Goal: Task Accomplishment & Management: Complete application form

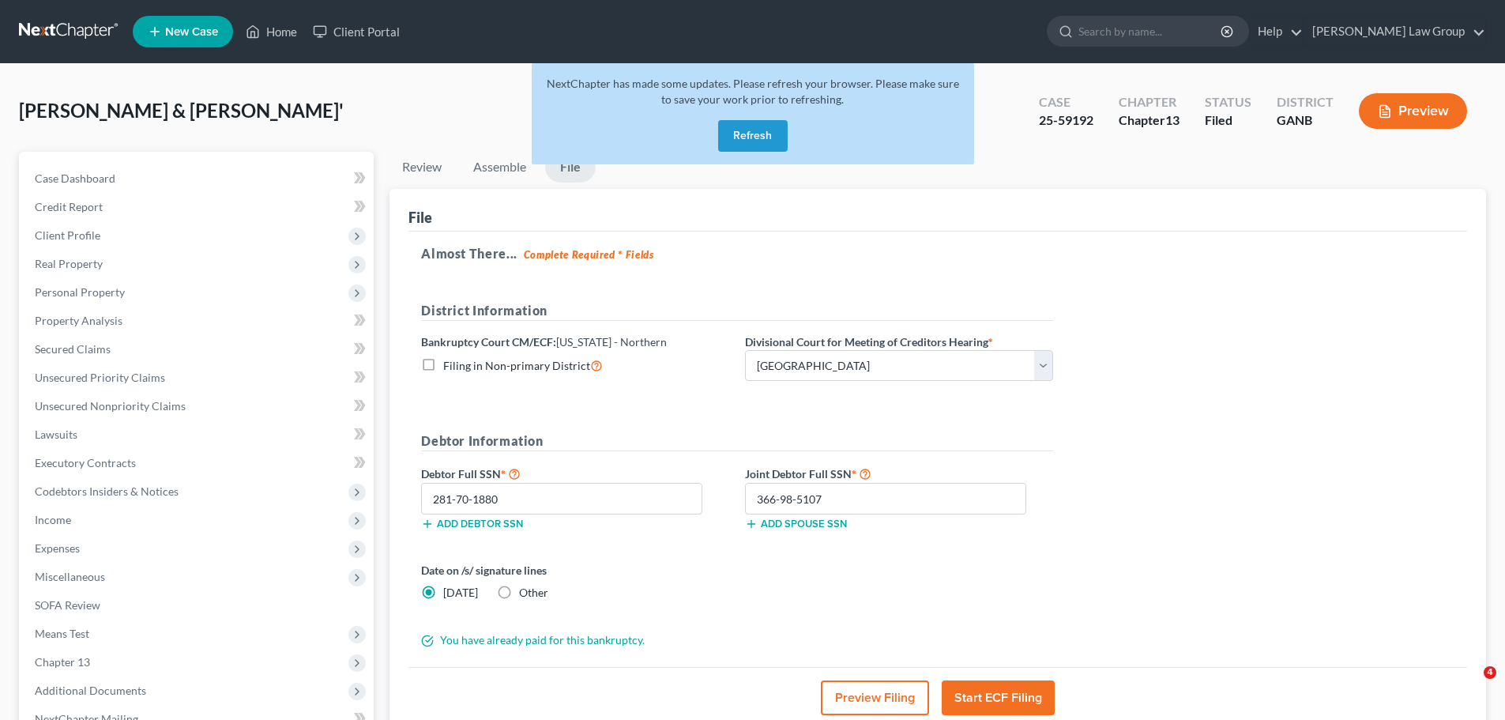
select select "0"
click at [773, 136] on button "Refresh" at bounding box center [753, 136] width 70 height 32
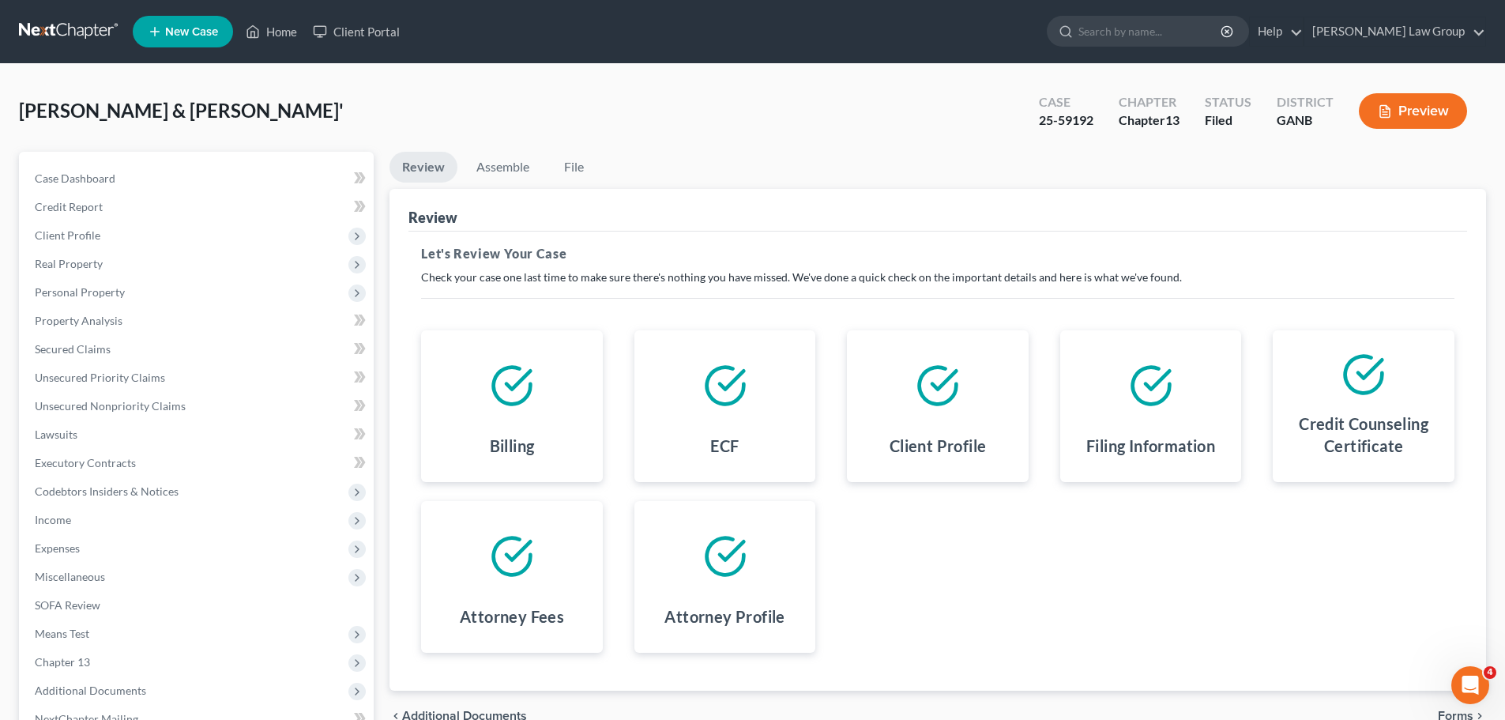
click at [172, 29] on span "New Case" at bounding box center [191, 32] width 53 height 12
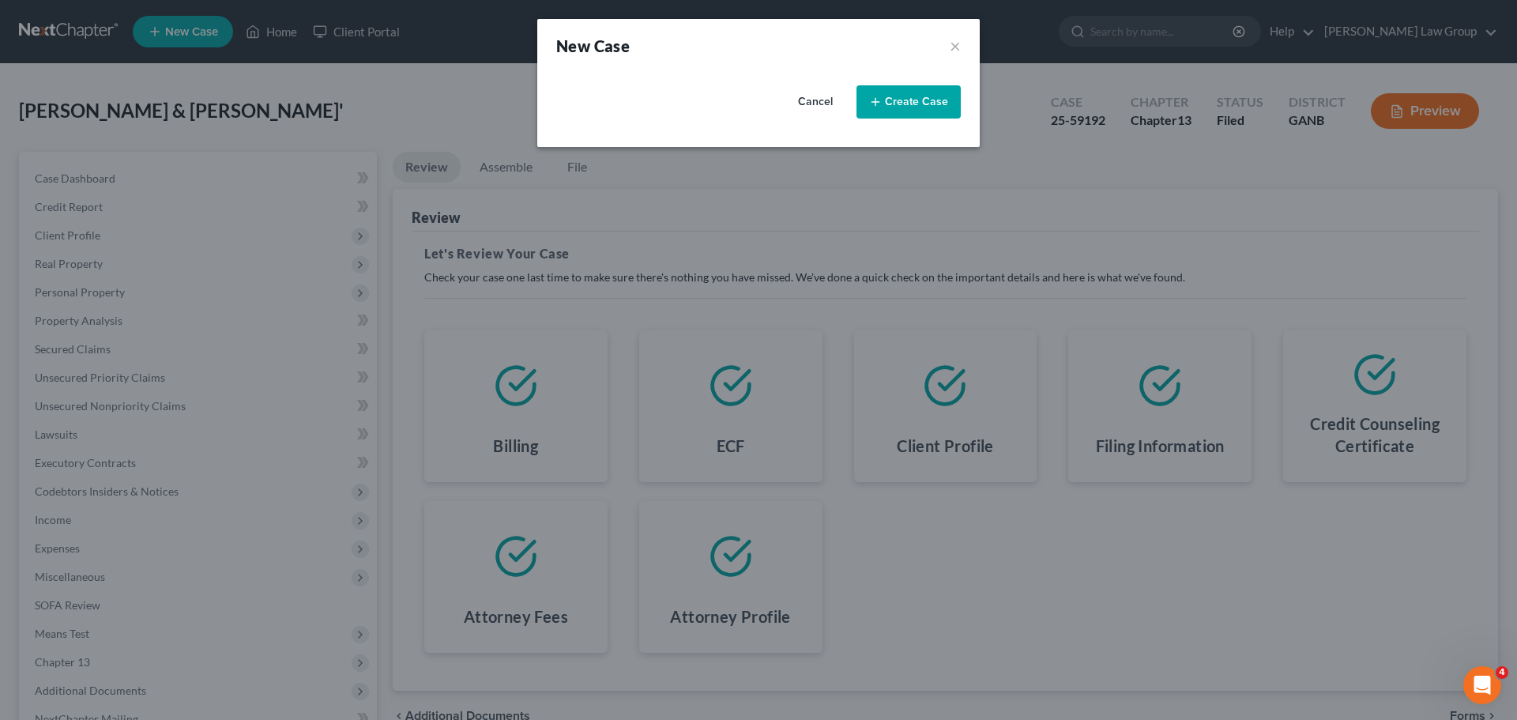
select select "19"
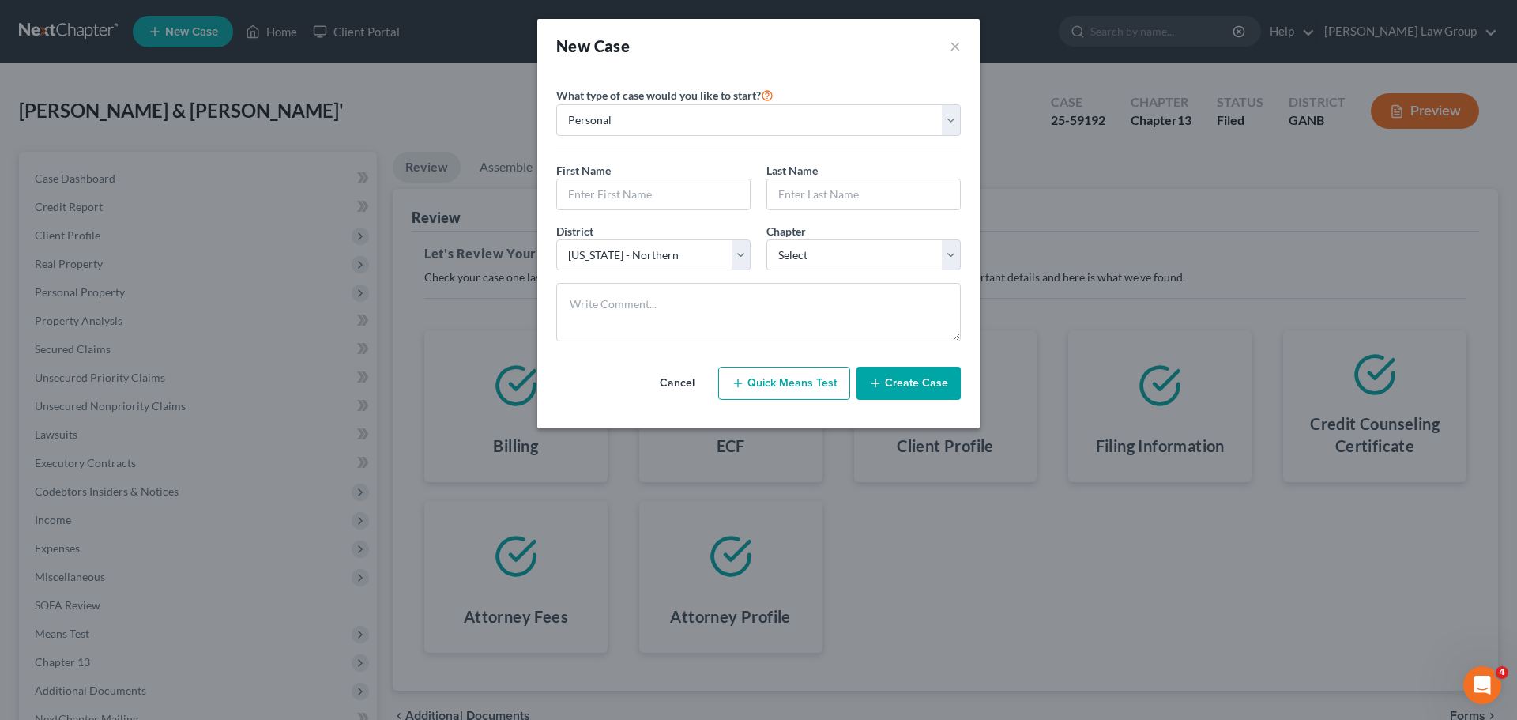
click at [773, 391] on button "Quick Means Test" at bounding box center [784, 383] width 132 height 33
select select "10"
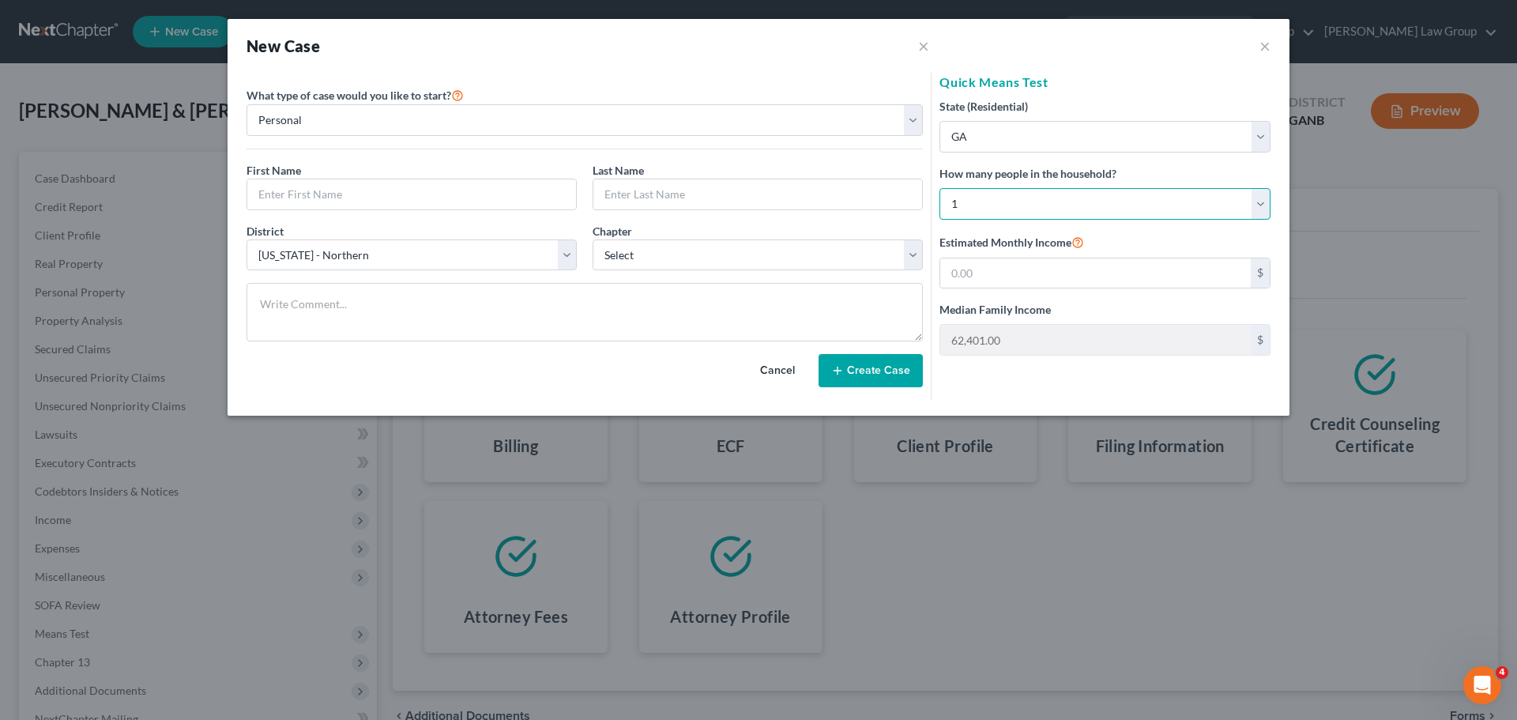
click at [1032, 209] on select "Select 1 2 3 4 5 6 7 8 9 10 11 12 13 14 15 16 17 18 19 20" at bounding box center [1104, 204] width 331 height 32
select select "3"
click at [939, 188] on select "Select 1 2 3 4 5 6 7 8 9 10 11 12 13 14 15 16 17 18 19 20" at bounding box center [1104, 204] width 331 height 32
type input "114,618.00"
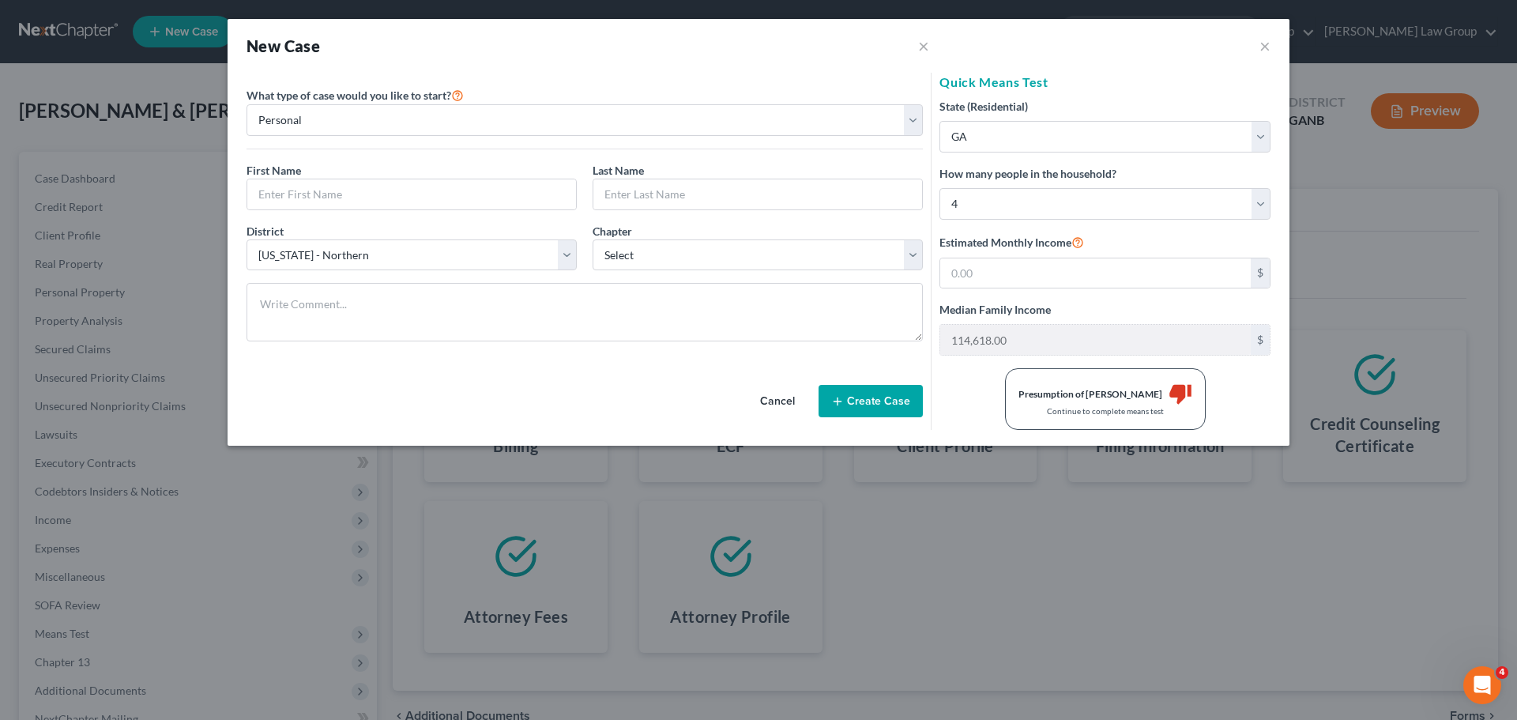
click at [1258, 48] on div "New Case × ×" at bounding box center [758, 46] width 1062 height 54
click at [1262, 39] on button "×" at bounding box center [1264, 45] width 11 height 19
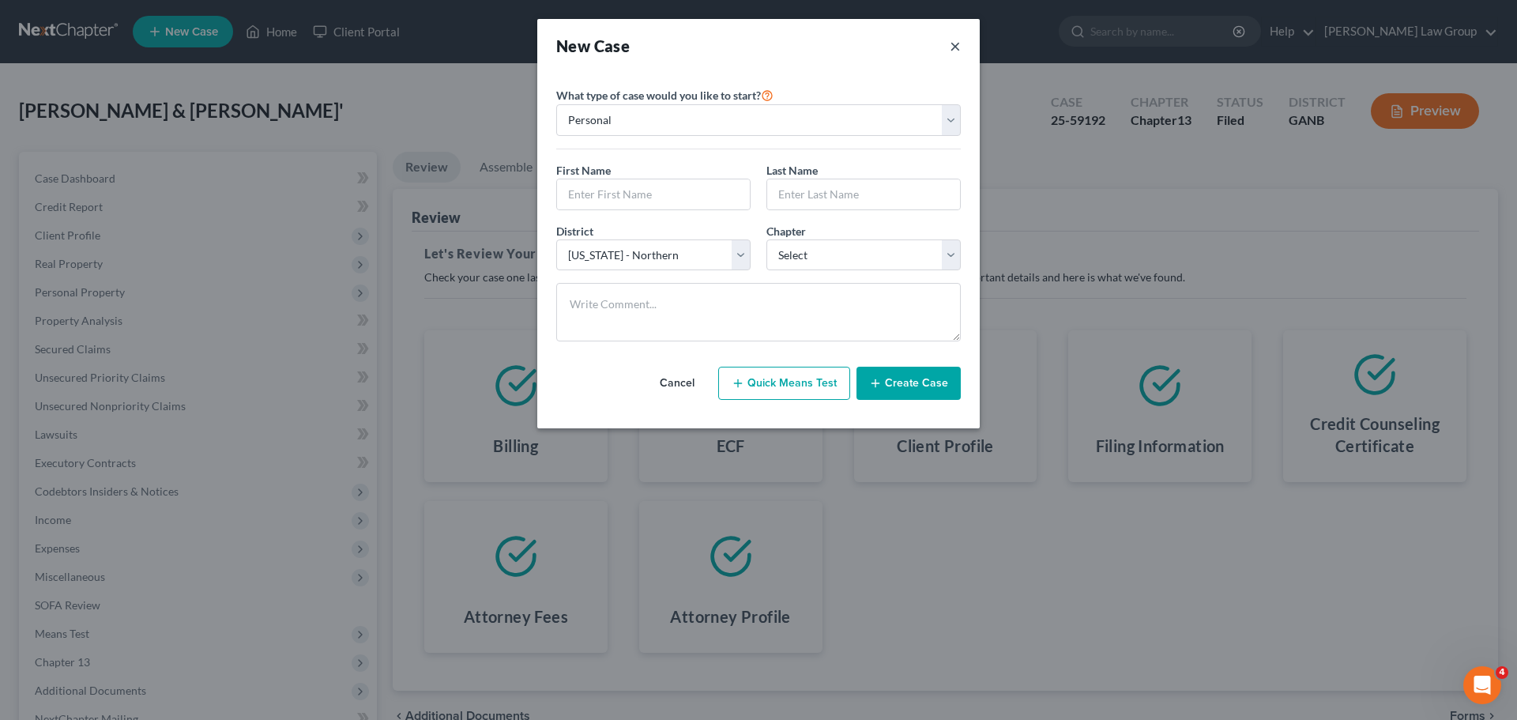
click at [959, 43] on button "×" at bounding box center [954, 46] width 11 height 22
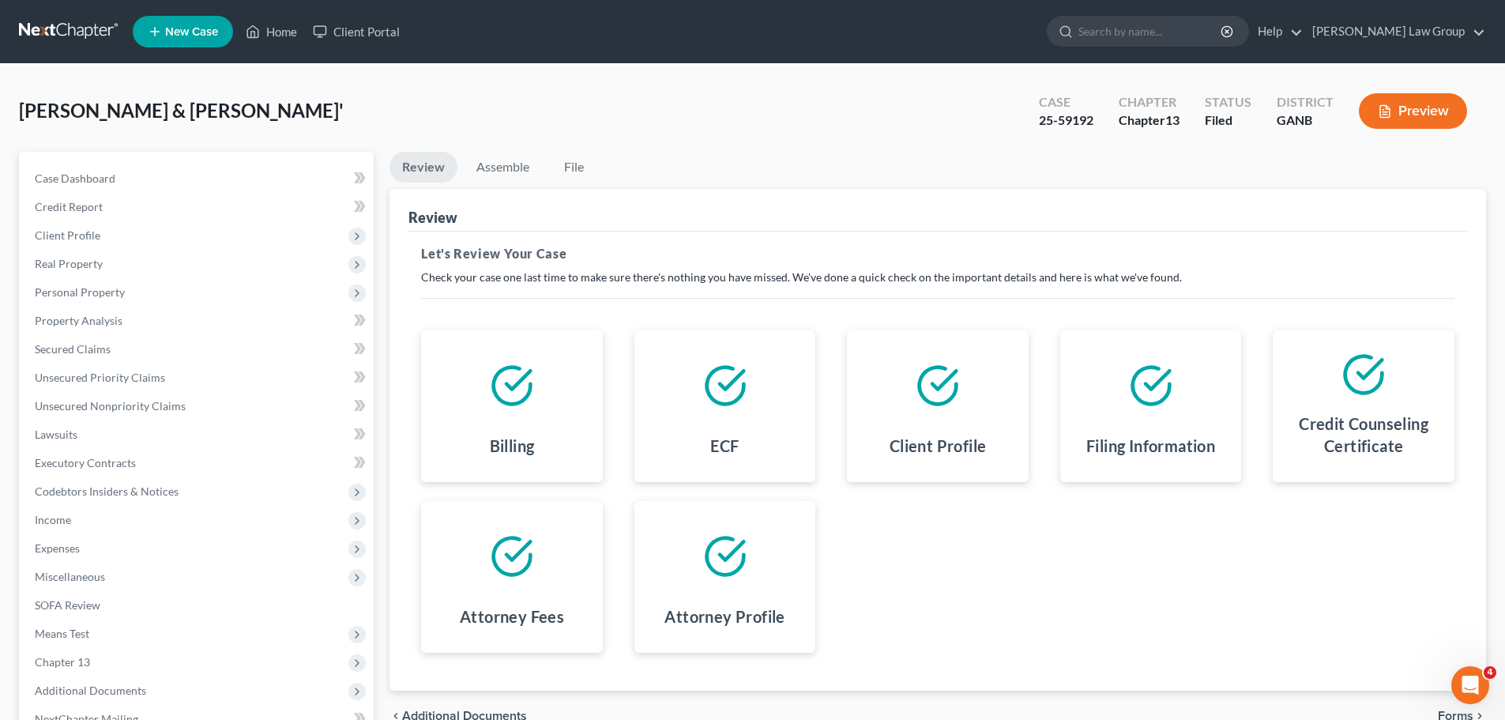
click at [191, 36] on span "New Case" at bounding box center [191, 32] width 53 height 12
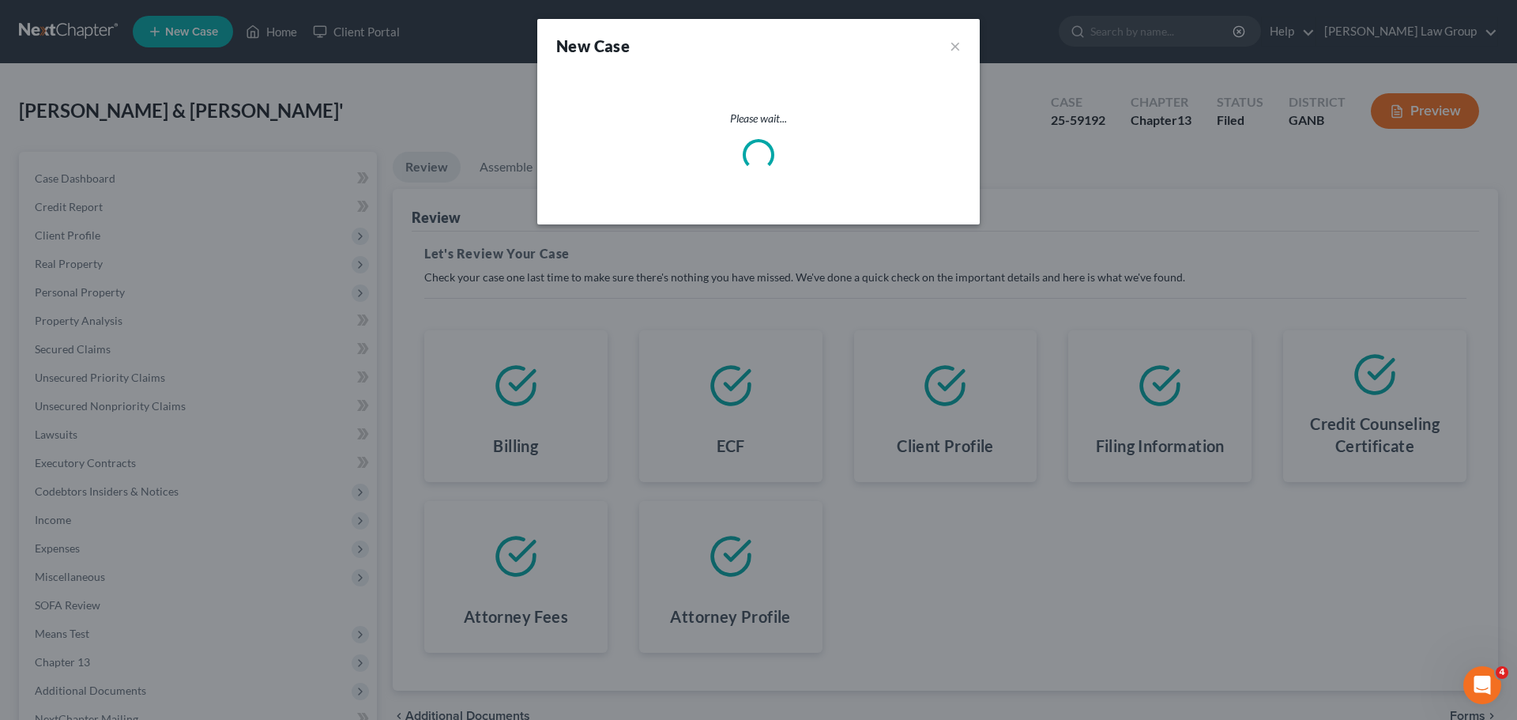
select select "19"
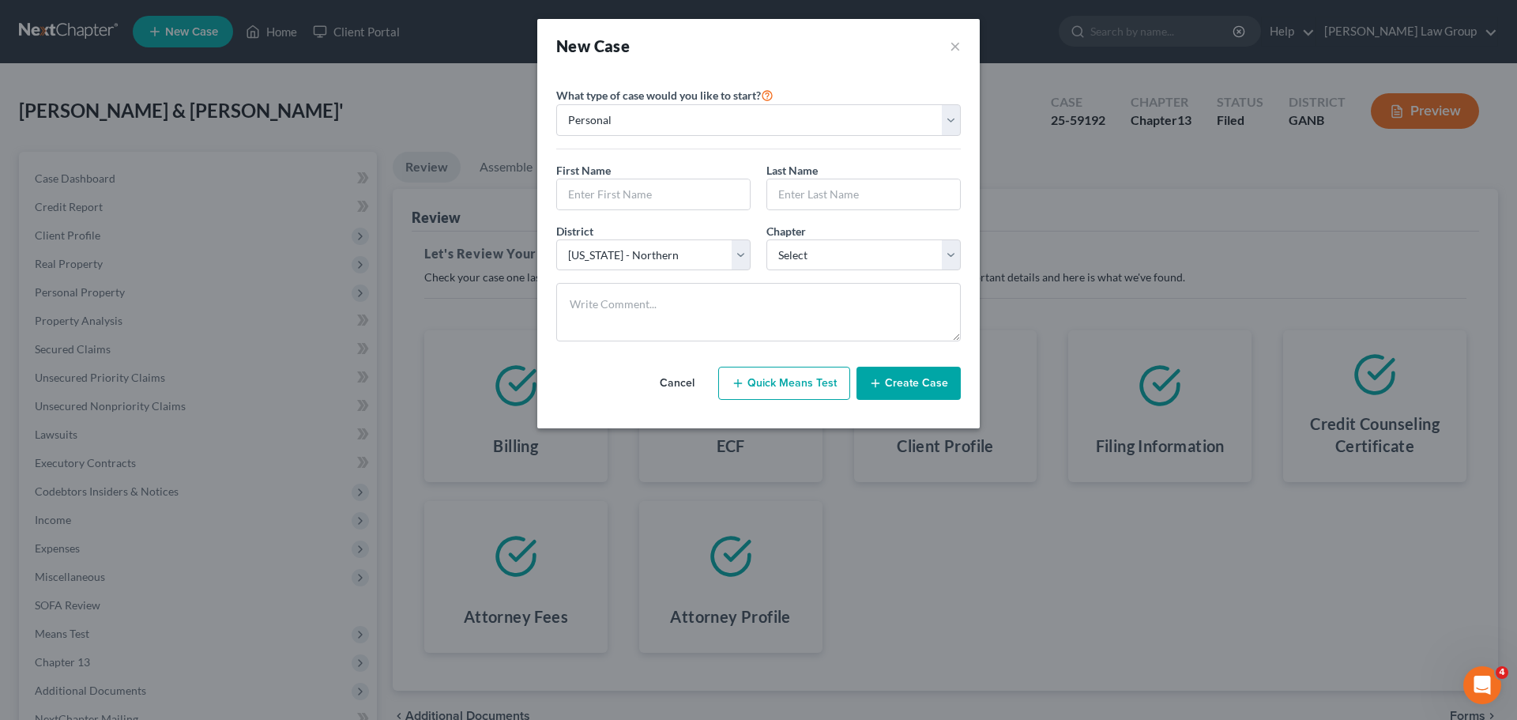
click at [788, 375] on button "Quick Means Test" at bounding box center [784, 383] width 132 height 33
select select "10"
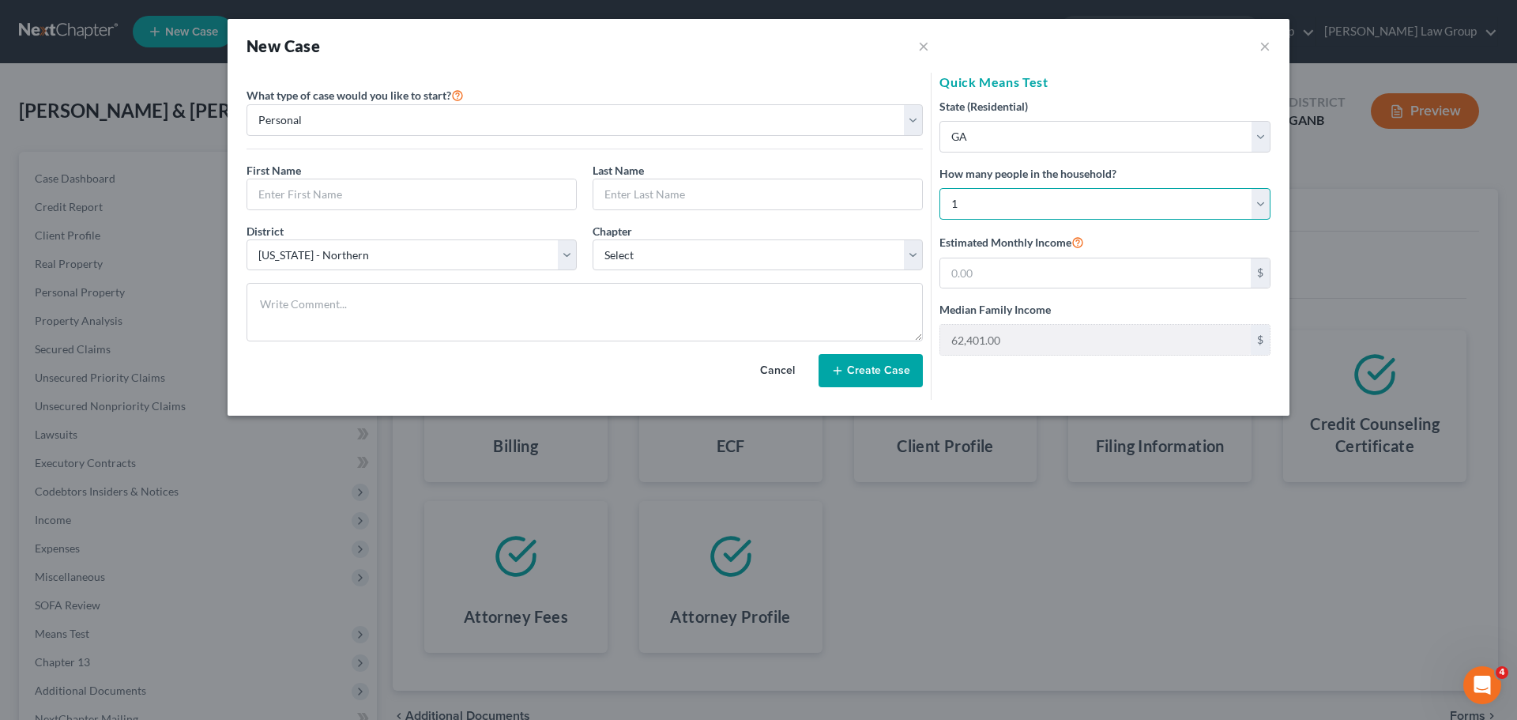
click at [1021, 204] on select "Select 1 2 3 4 5 6 7 8 9 10 11 12 13 14 15 16 17 18 19 20" at bounding box center [1104, 204] width 331 height 32
select select "1"
click at [939, 188] on select "Select 1 2 3 4 5 6 7 8 9 10 11 12 13 14 15 16 17 18 19 20" at bounding box center [1104, 204] width 331 height 32
type input "81,309.00"
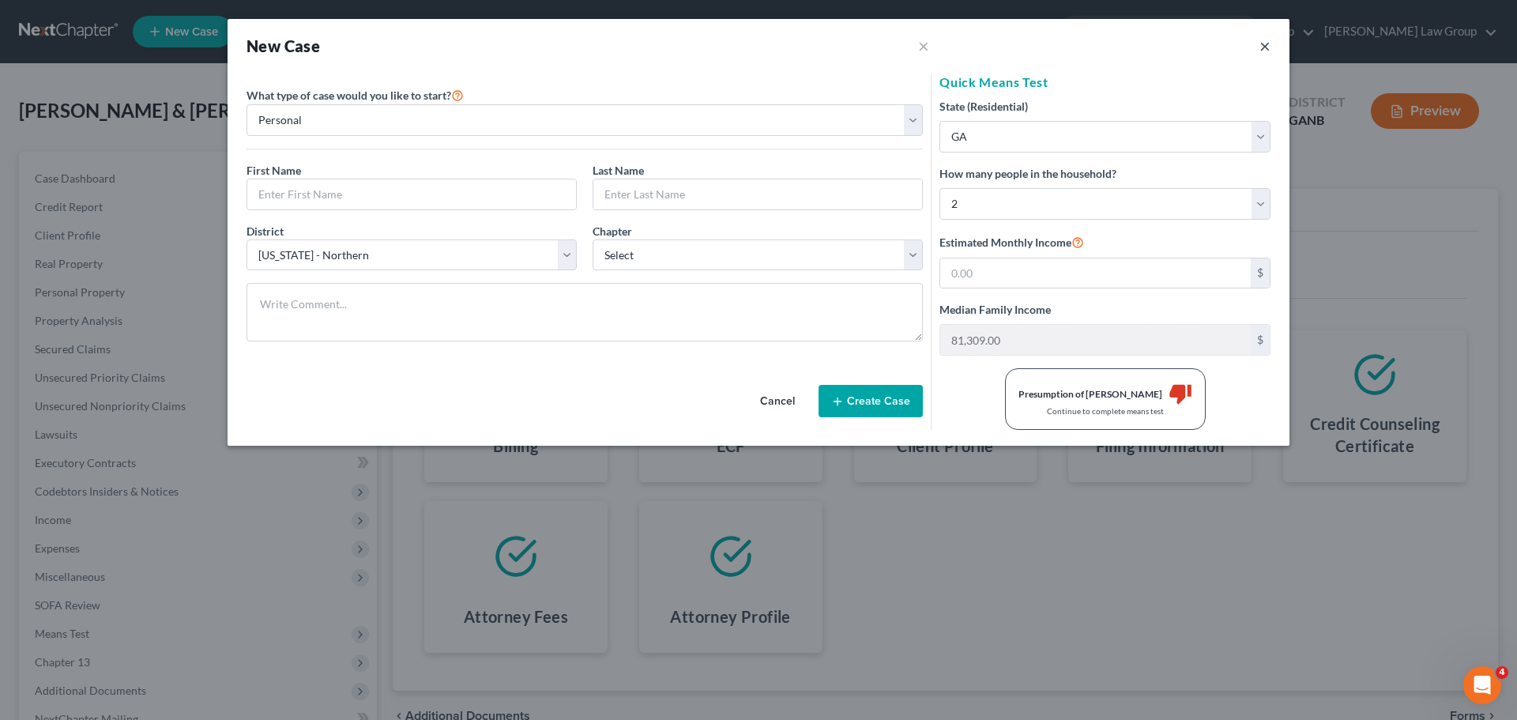
click at [1267, 47] on button "×" at bounding box center [1264, 45] width 11 height 19
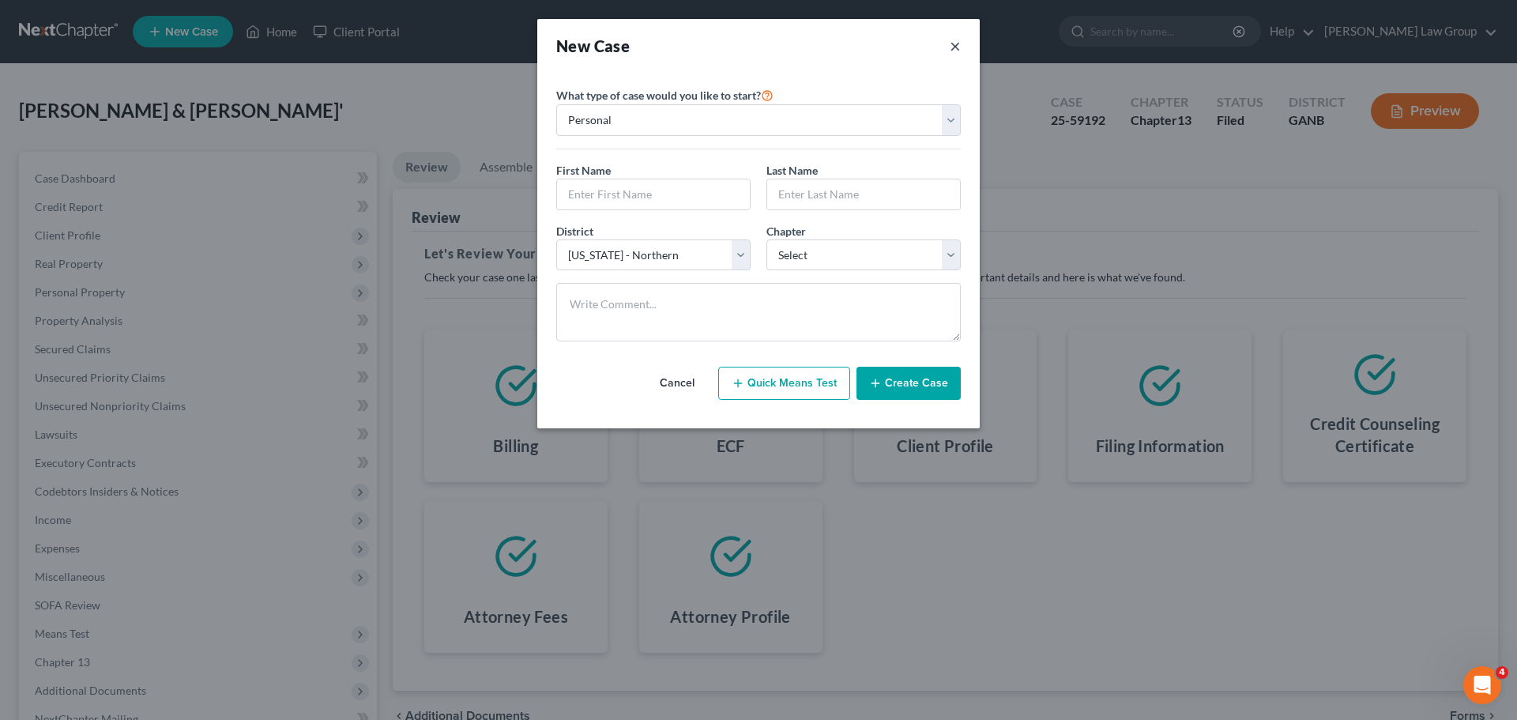
click at [951, 46] on button "×" at bounding box center [954, 46] width 11 height 22
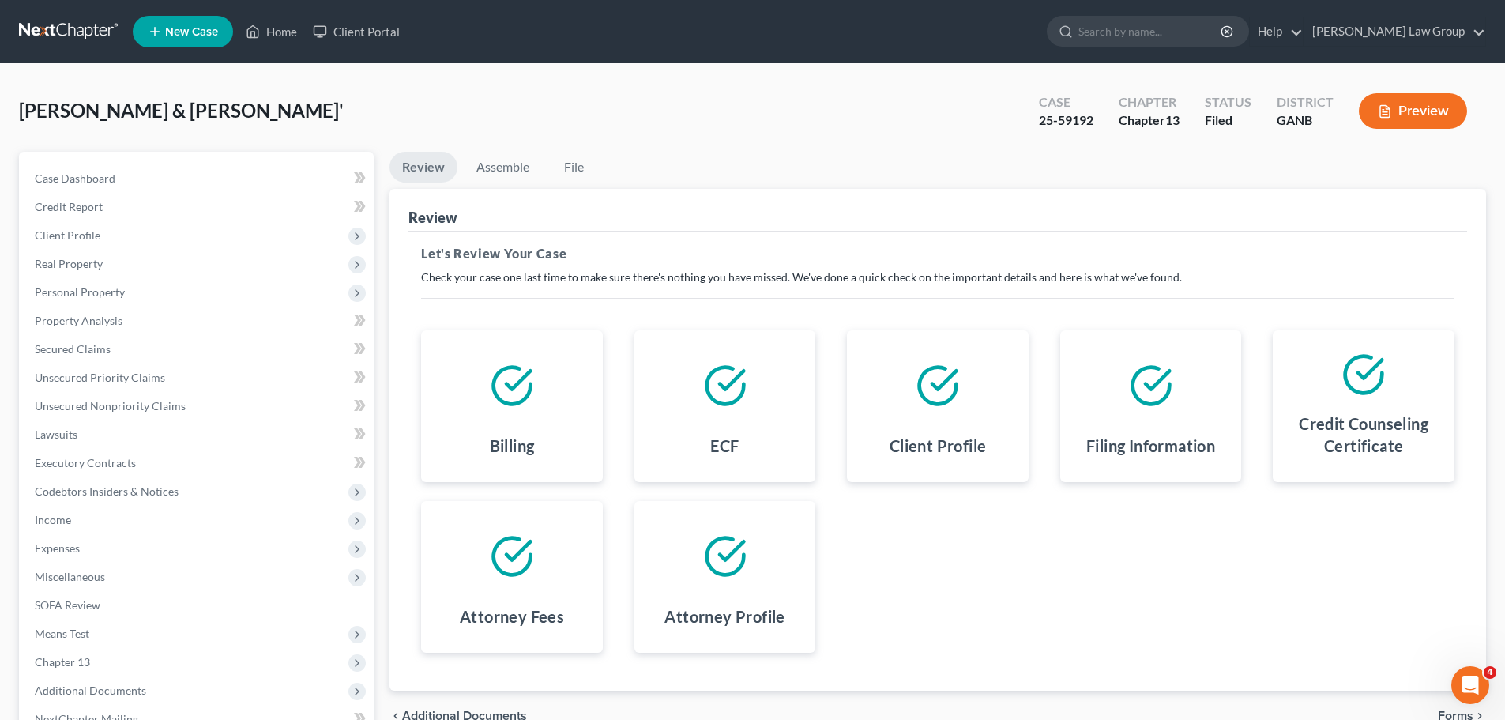
click at [171, 31] on span "New Case" at bounding box center [191, 32] width 53 height 12
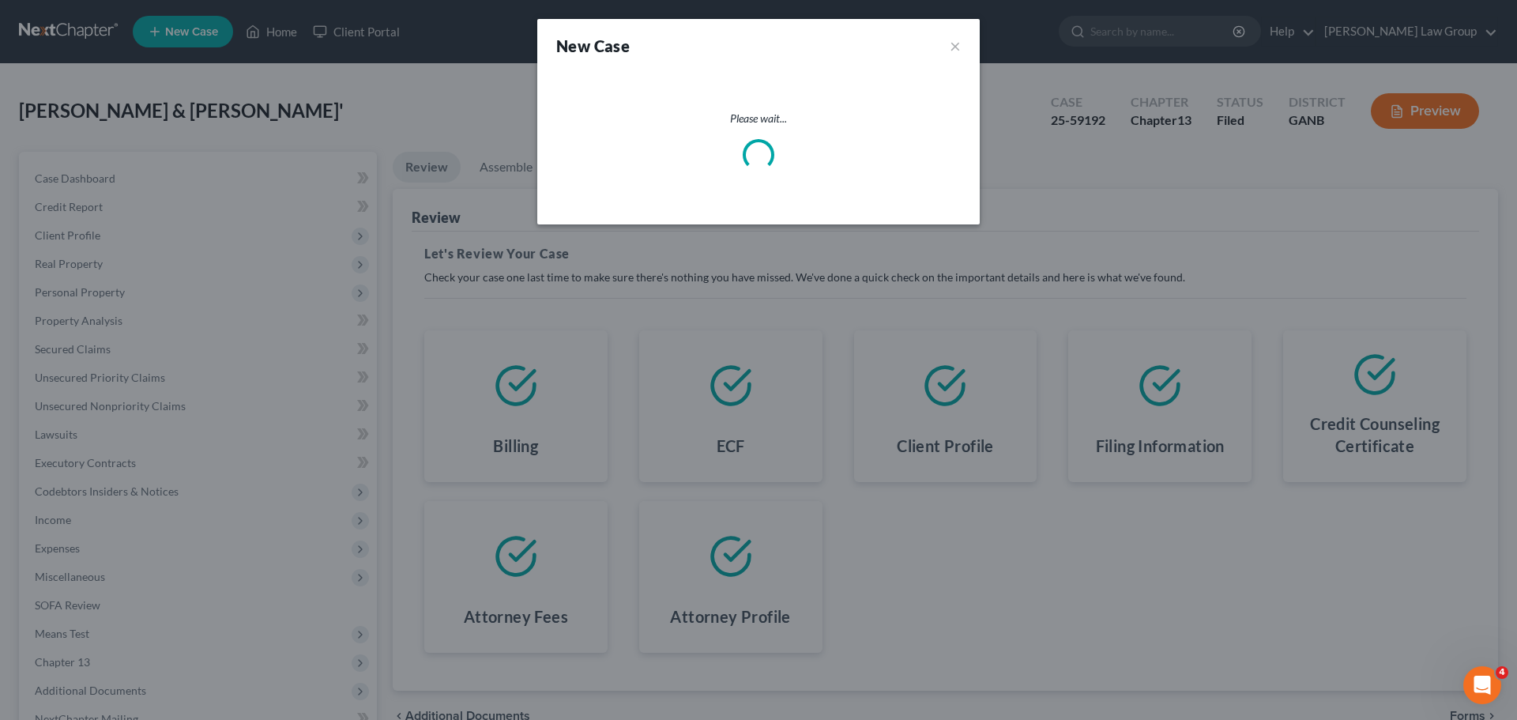
select select "19"
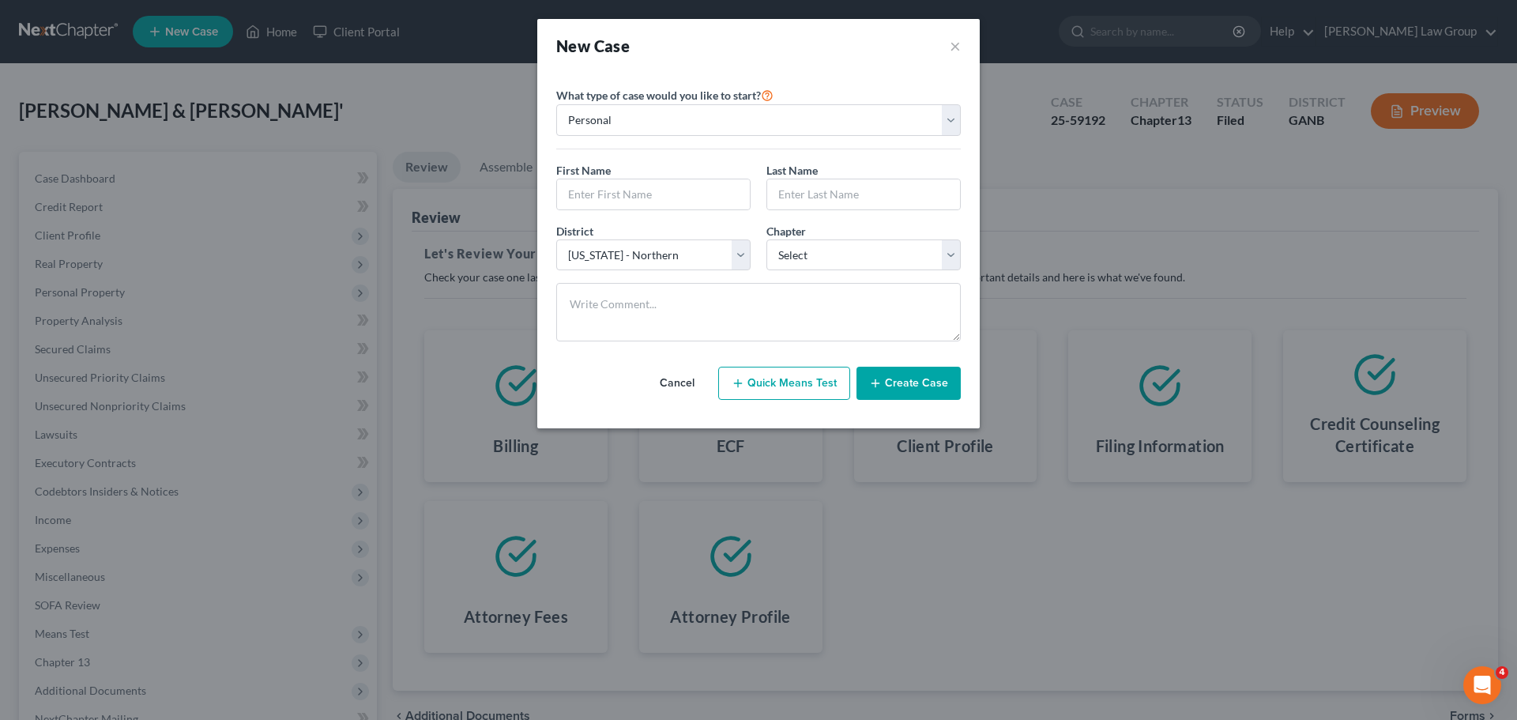
click at [946, 52] on div "New Case ×" at bounding box center [758, 46] width 404 height 22
click at [954, 47] on button "×" at bounding box center [954, 46] width 11 height 22
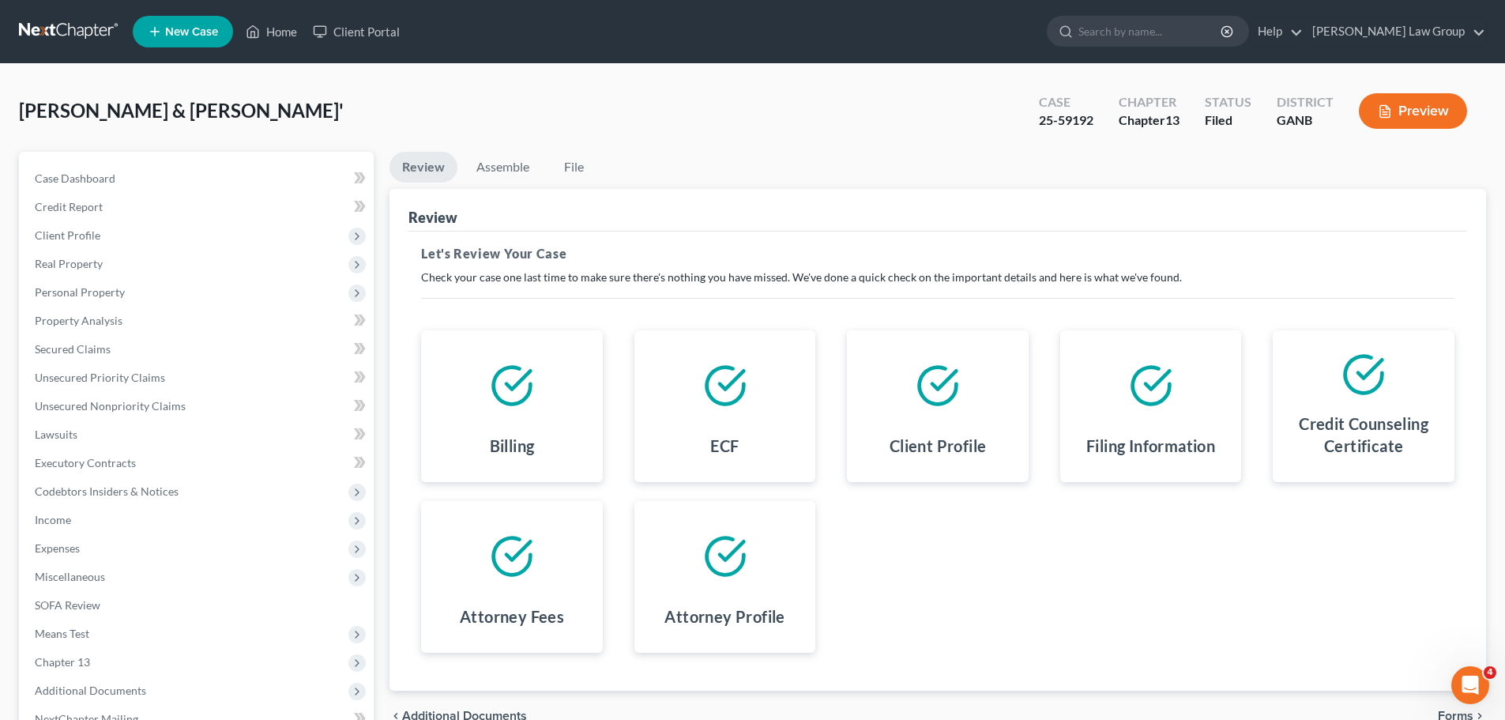
click at [186, 32] on span "New Case" at bounding box center [191, 32] width 53 height 12
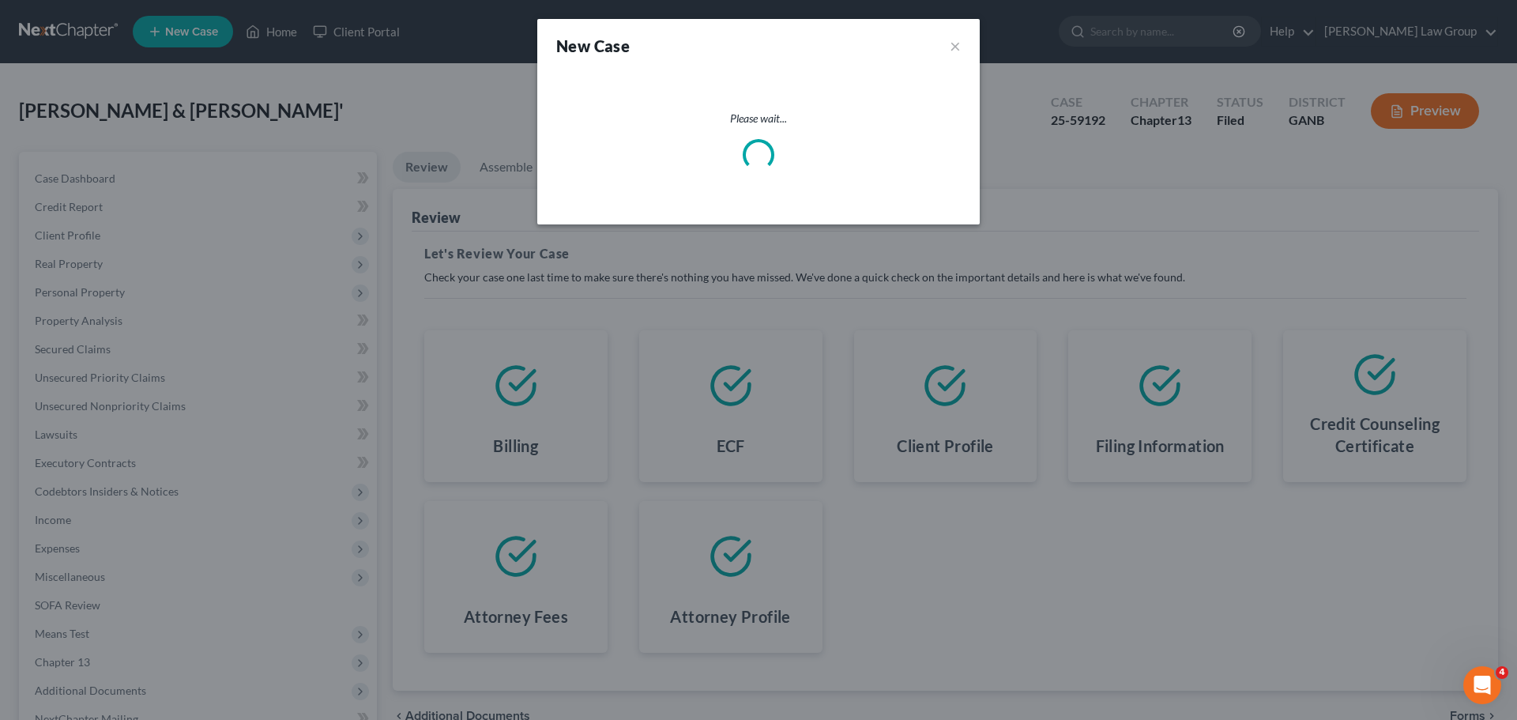
select select "19"
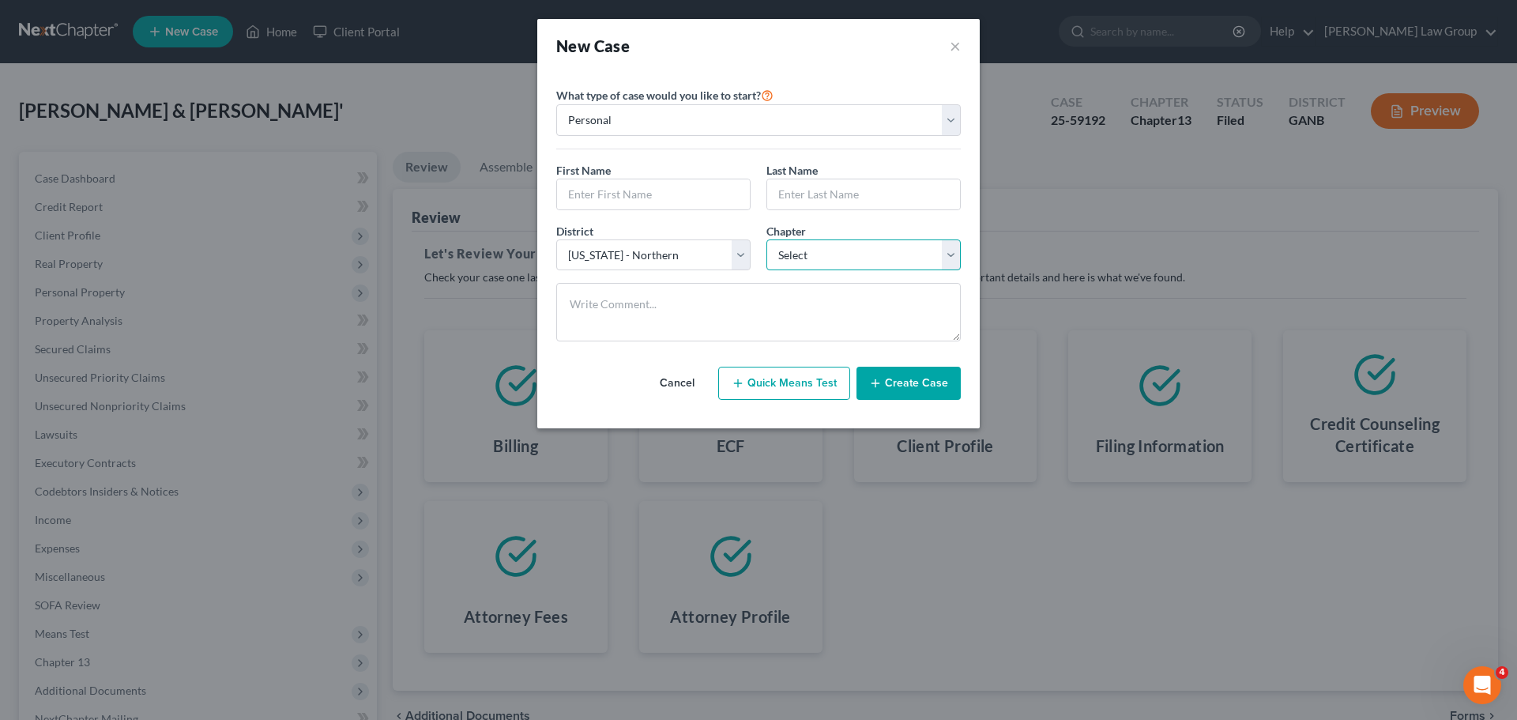
click at [799, 257] on select "Select 7 11 12 13" at bounding box center [863, 255] width 194 height 32
click at [805, 218] on div "First Name * Last Name *" at bounding box center [758, 192] width 420 height 61
click at [950, 45] on button "×" at bounding box center [954, 46] width 11 height 22
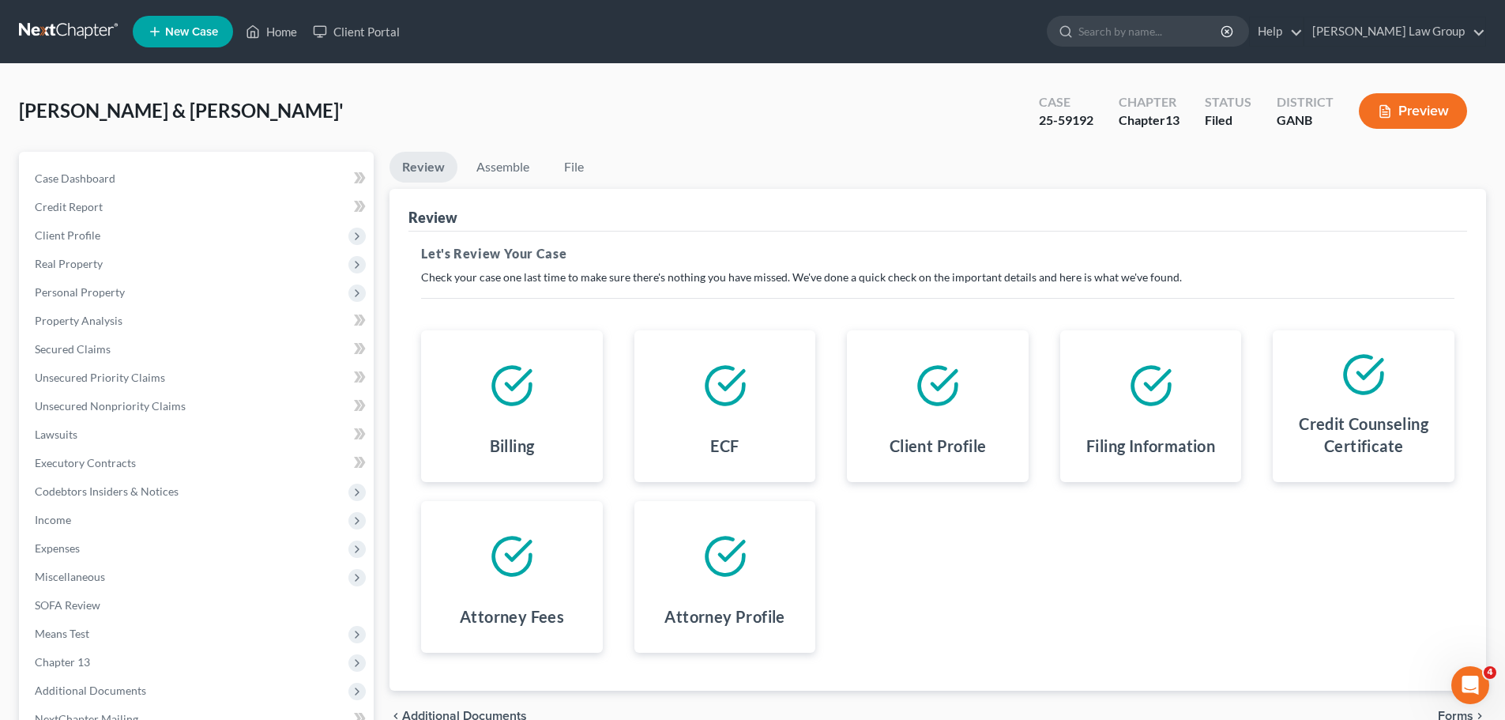
click at [197, 33] on span "New Case" at bounding box center [191, 32] width 53 height 12
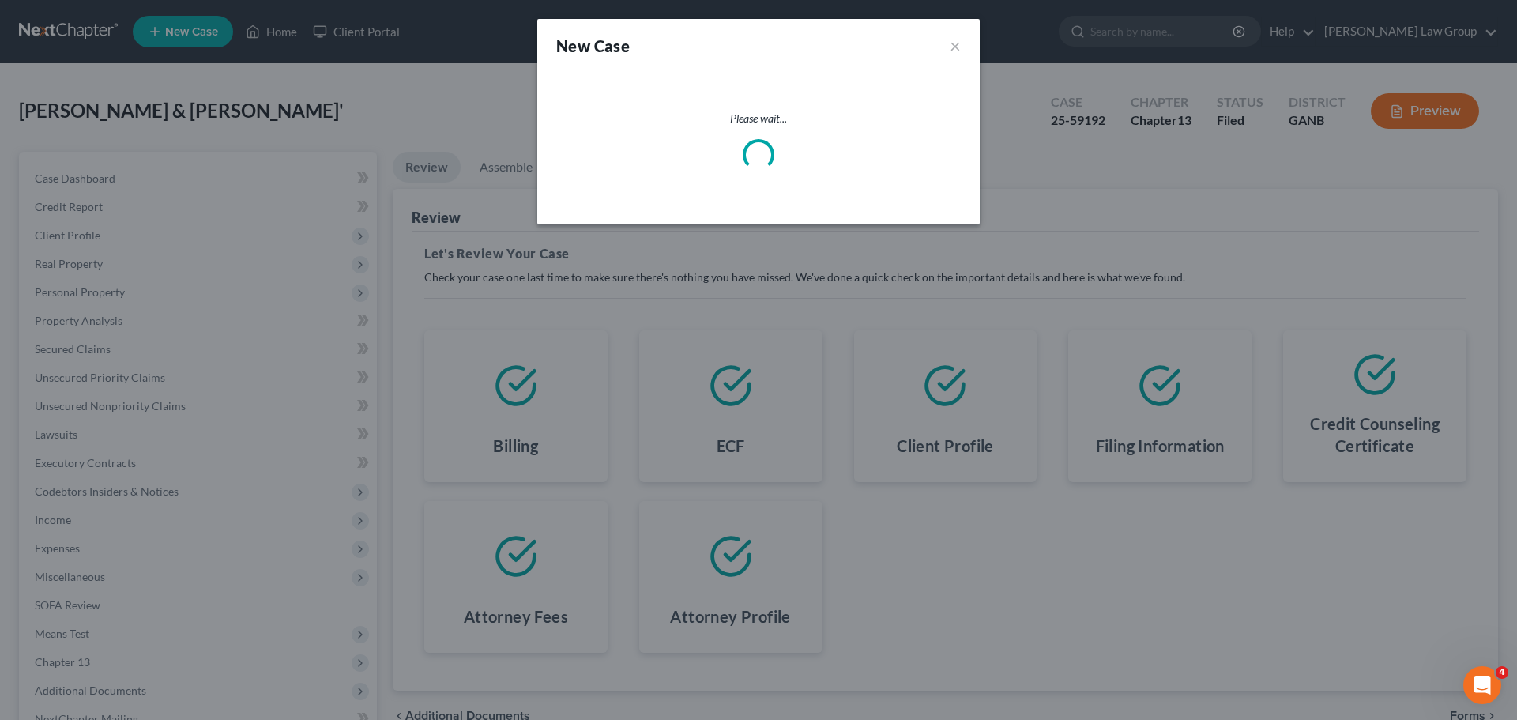
select select "19"
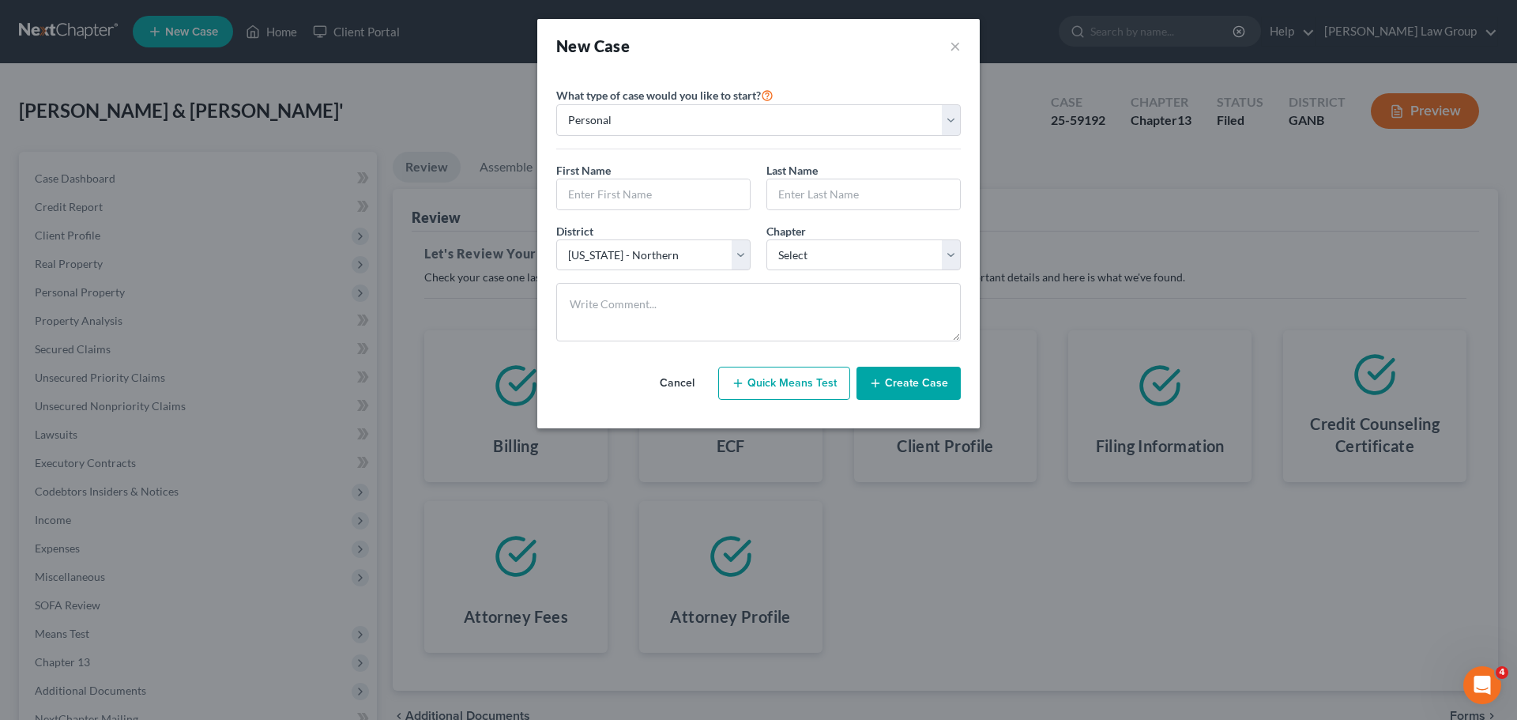
click at [770, 389] on button "Quick Means Test" at bounding box center [784, 383] width 132 height 33
select select "10"
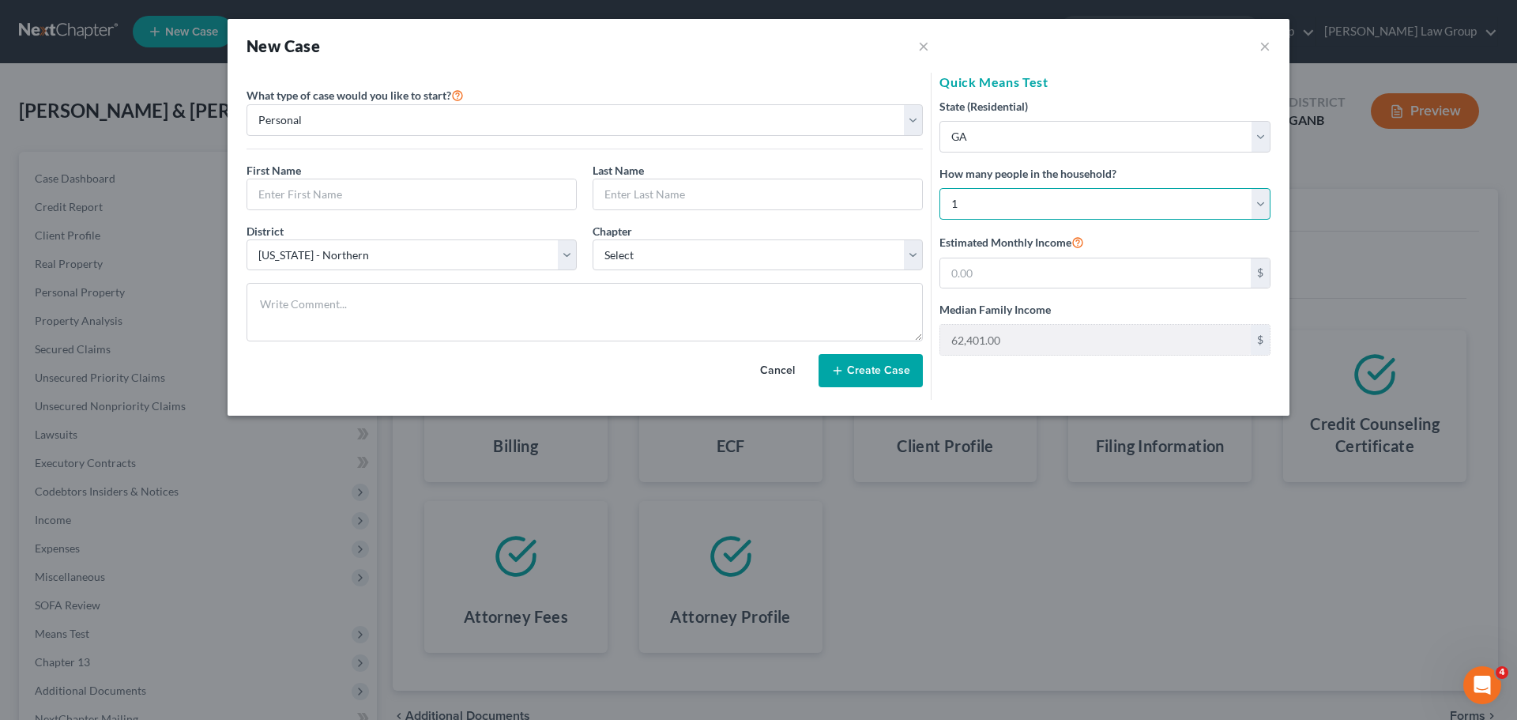
click at [986, 198] on select "Select 1 2 3 4 5 6 7 8 9 10 11 12 13 14 15 16 17 18 19 20" at bounding box center [1104, 204] width 331 height 32
select select "3"
click at [939, 188] on select "Select 1 2 3 4 5 6 7 8 9 10 11 12 13 14 15 16 17 18 19 20" at bounding box center [1104, 204] width 331 height 32
type input "114,618.00"
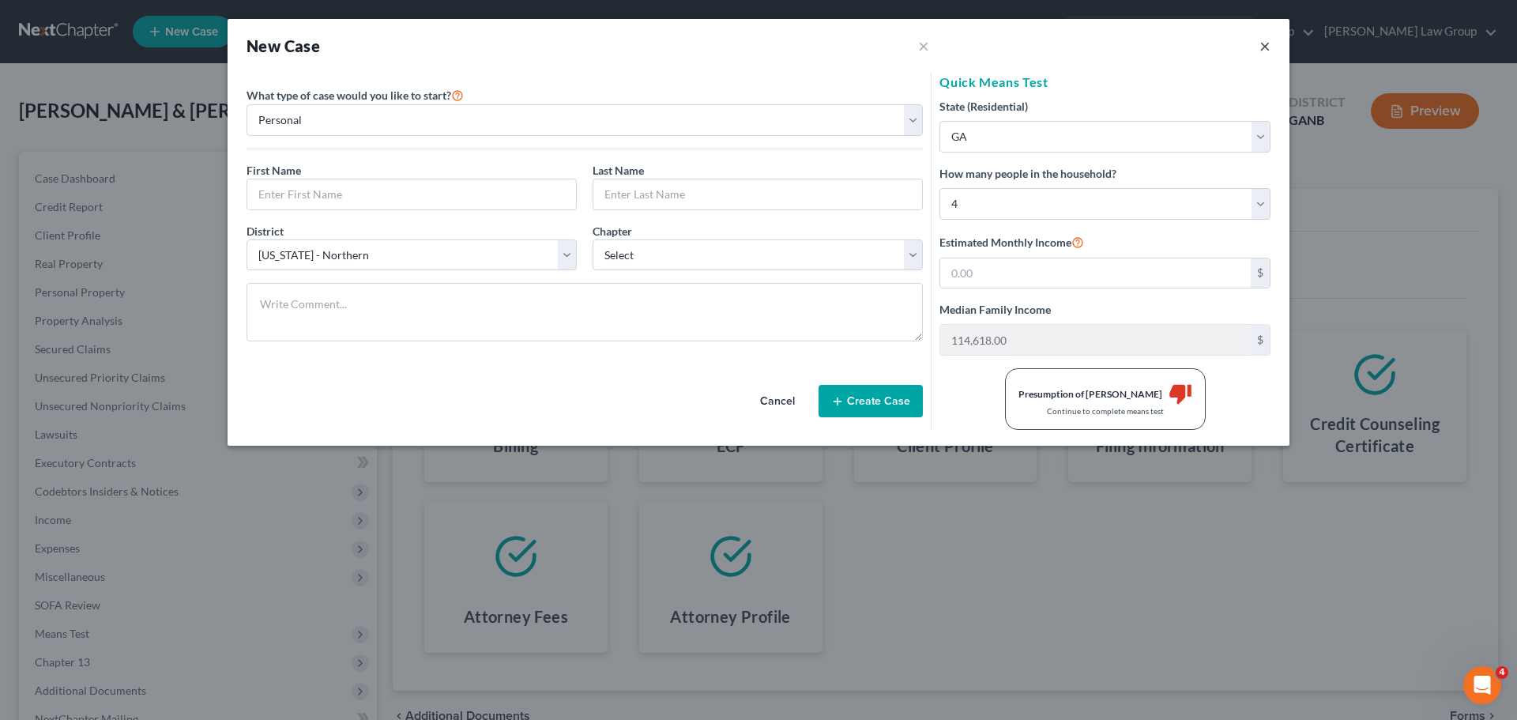
click at [1268, 45] on button "×" at bounding box center [1264, 45] width 11 height 19
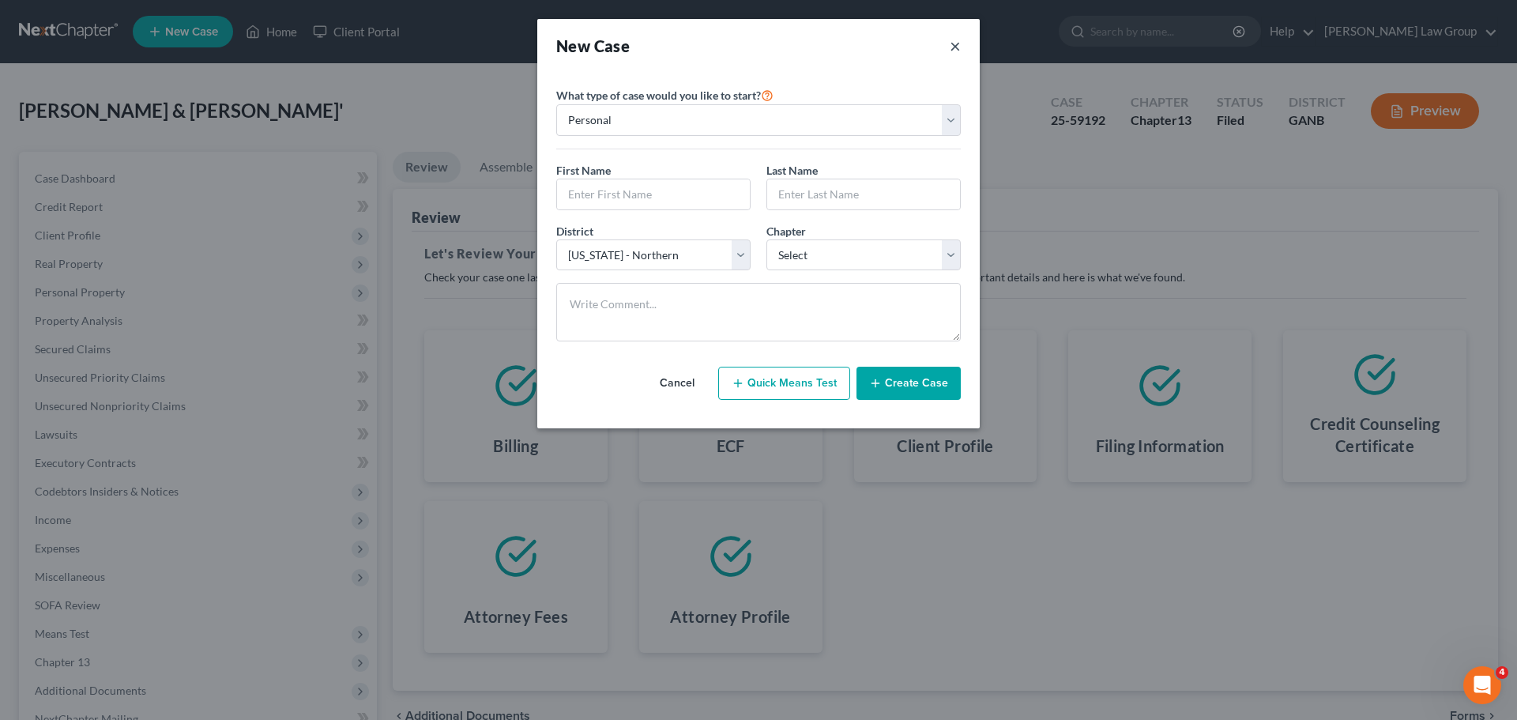
click at [961, 49] on div "New Case ×" at bounding box center [758, 46] width 442 height 54
click at [954, 47] on button "×" at bounding box center [954, 46] width 11 height 22
